Goal: Transaction & Acquisition: Purchase product/service

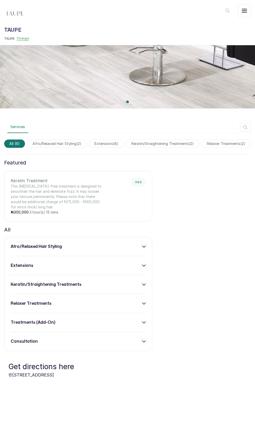
scroll to position [182, 0]
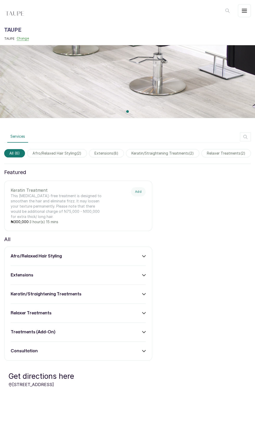
click at [121, 272] on div "extensions" at bounding box center [78, 275] width 135 height 6
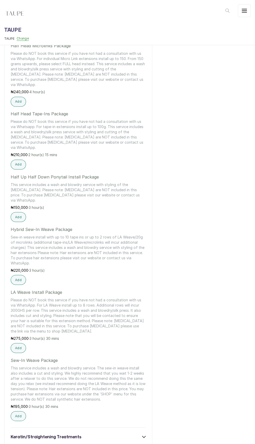
scroll to position [549, 0]
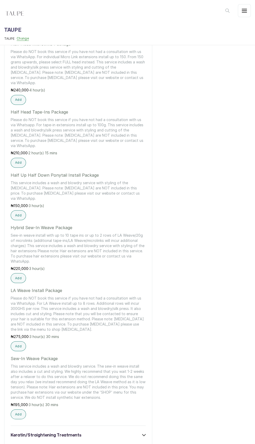
click at [123, 364] on p "This service includes a wash and blowdry service. The sew-in weave install also…" at bounding box center [78, 381] width 135 height 36
click at [23, 409] on button "Add" at bounding box center [18, 414] width 15 height 10
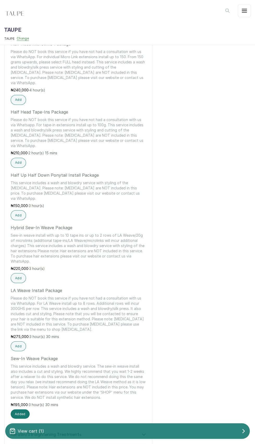
click at [165, 427] on div "View cart ( 1 )" at bounding box center [127, 431] width 244 height 10
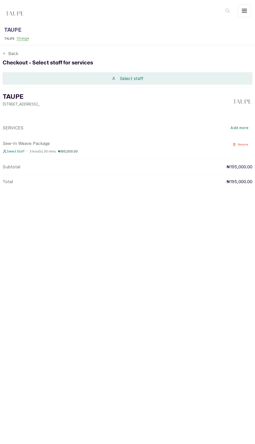
click at [206, 80] on div "Select staff" at bounding box center [127, 78] width 249 height 12
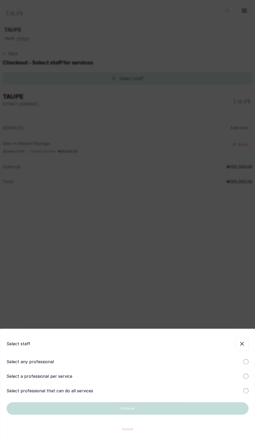
click at [128, 363] on div "Select any professional" at bounding box center [127, 361] width 242 height 6
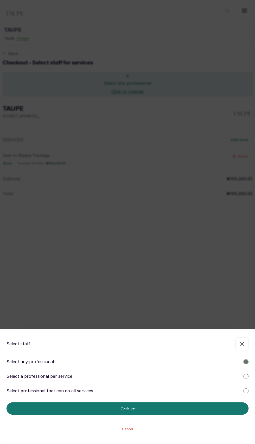
click at [199, 375] on div "Select a professional per service" at bounding box center [127, 376] width 242 height 6
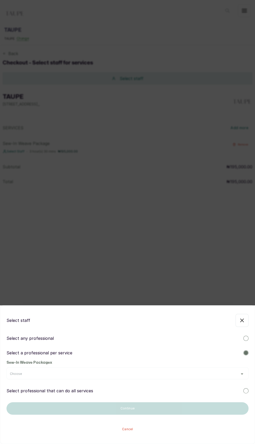
click at [184, 373] on div "Choose" at bounding box center [127, 374] width 235 height 4
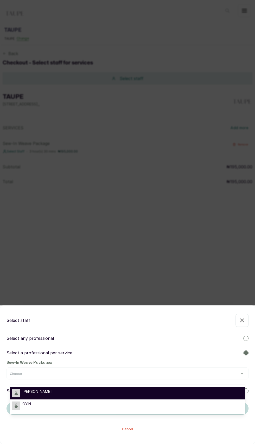
click at [172, 396] on div "[PERSON_NAME]" at bounding box center [127, 393] width 231 height 8
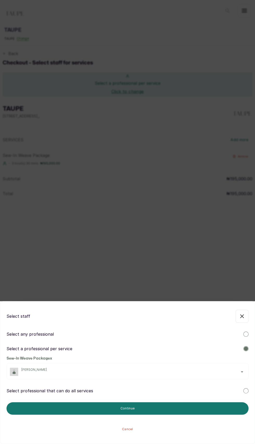
click at [163, 375] on div "[PERSON_NAME]" at bounding box center [132, 372] width 223 height 8
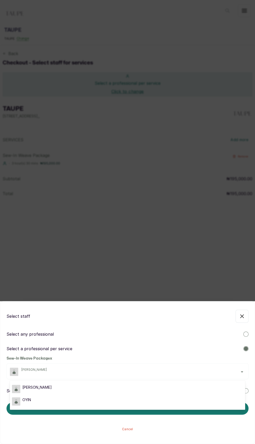
click at [165, 409] on ul "[PERSON_NAME]" at bounding box center [127, 395] width 235 height 29
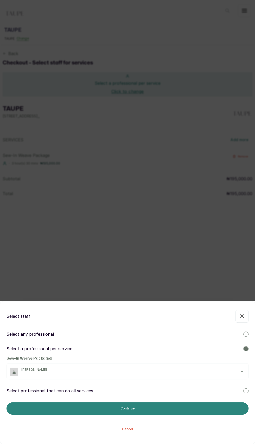
click at [153, 415] on button "Continue" at bounding box center [127, 408] width 242 height 12
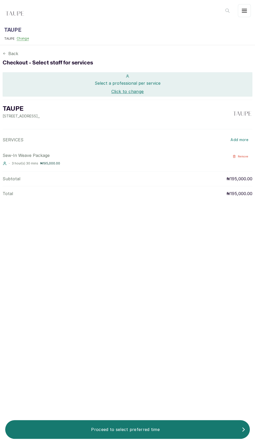
click at [131, 92] on button "Click to change" at bounding box center [127, 91] width 32 height 6
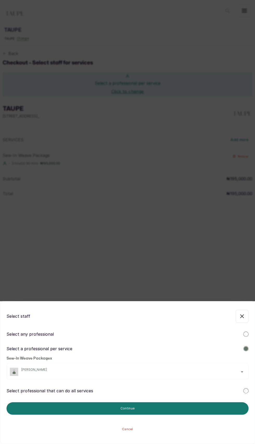
click at [153, 369] on span "[PERSON_NAME]" at bounding box center [132, 370] width 223 height 4
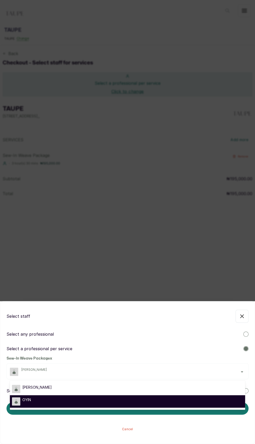
click at [76, 401] on div "OYIN" at bounding box center [127, 401] width 231 height 8
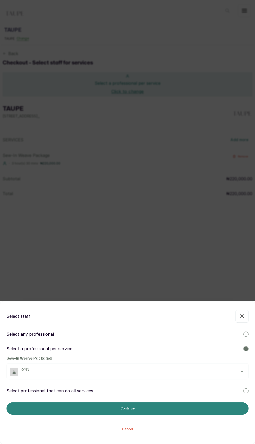
click at [174, 408] on button "Continue" at bounding box center [127, 408] width 242 height 12
